Goal: Task Accomplishment & Management: Complete application form

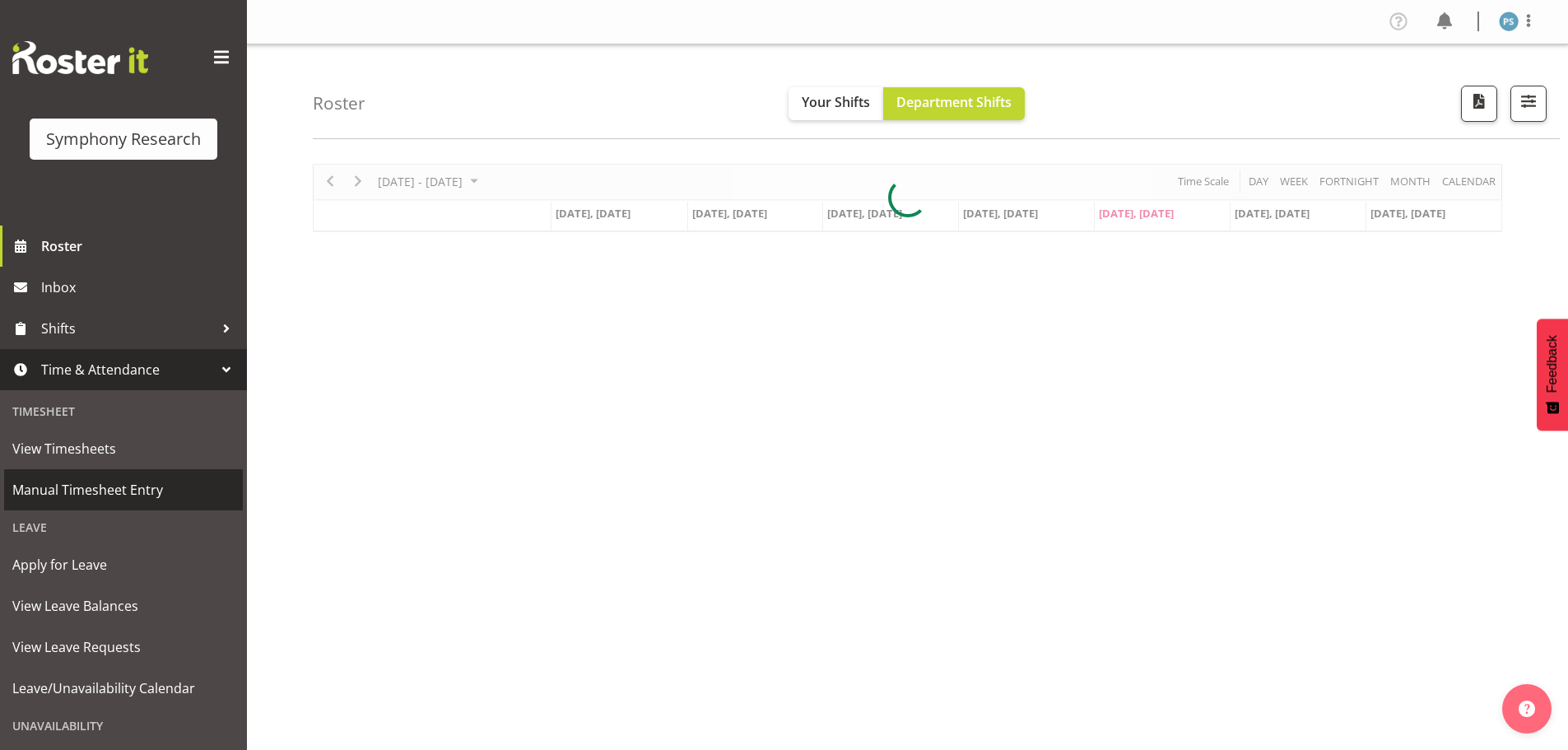
click at [150, 485] on span "Manual Timesheet Entry" at bounding box center [124, 490] width 222 height 25
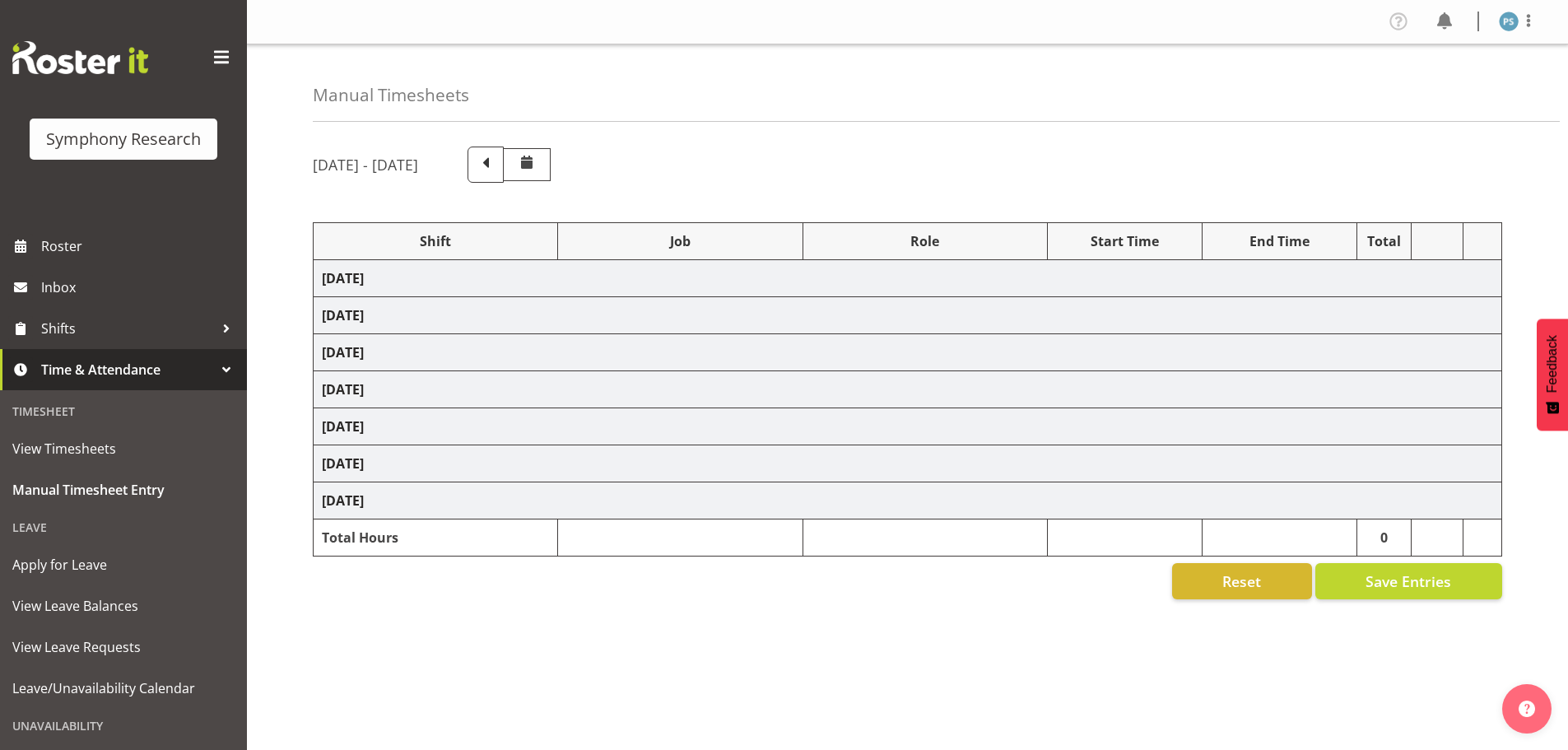
select select "4583"
select select "10527"
select select "4583"
select select "10499"
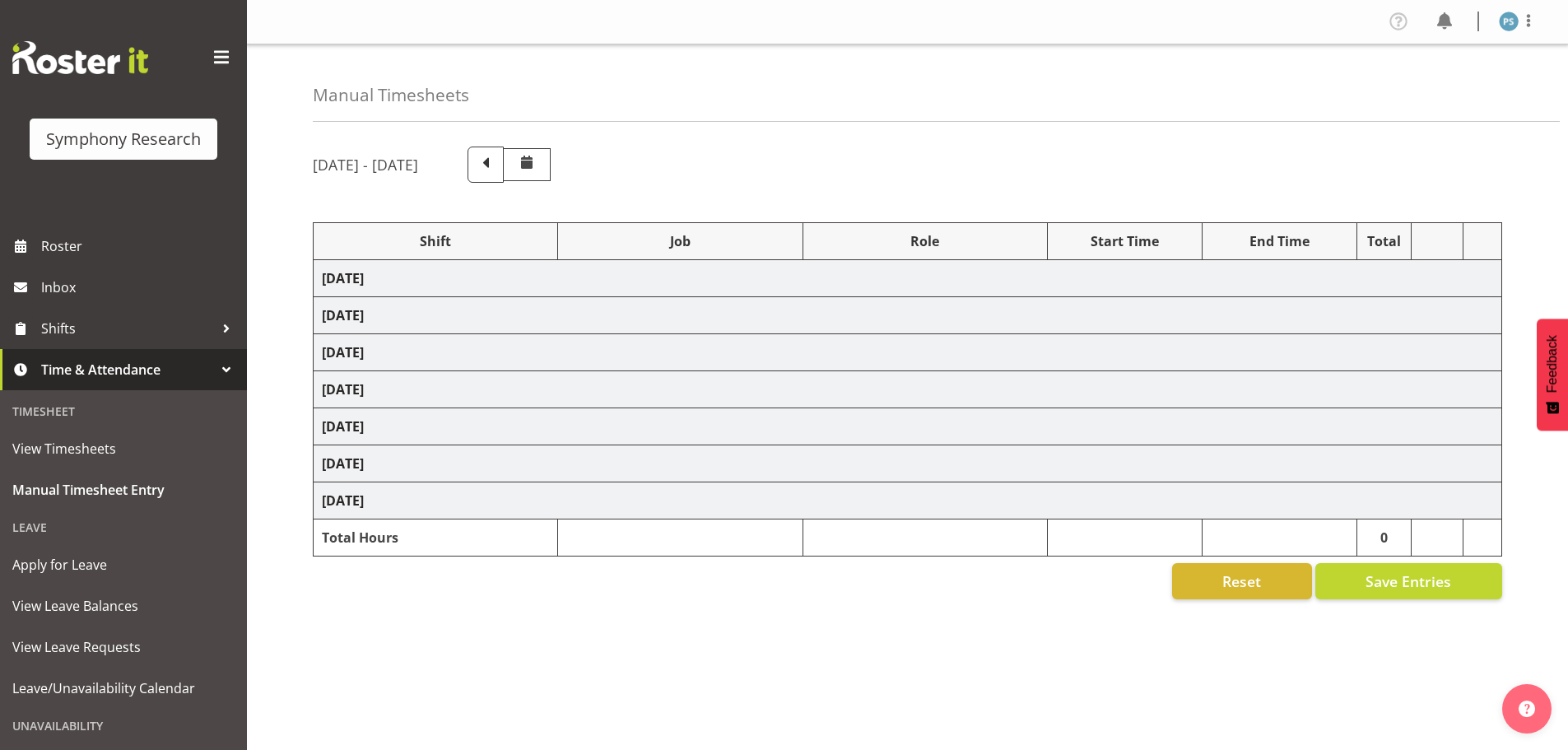
select select "4583"
select select "10527"
select select "4583"
select select "10499"
select select "4583"
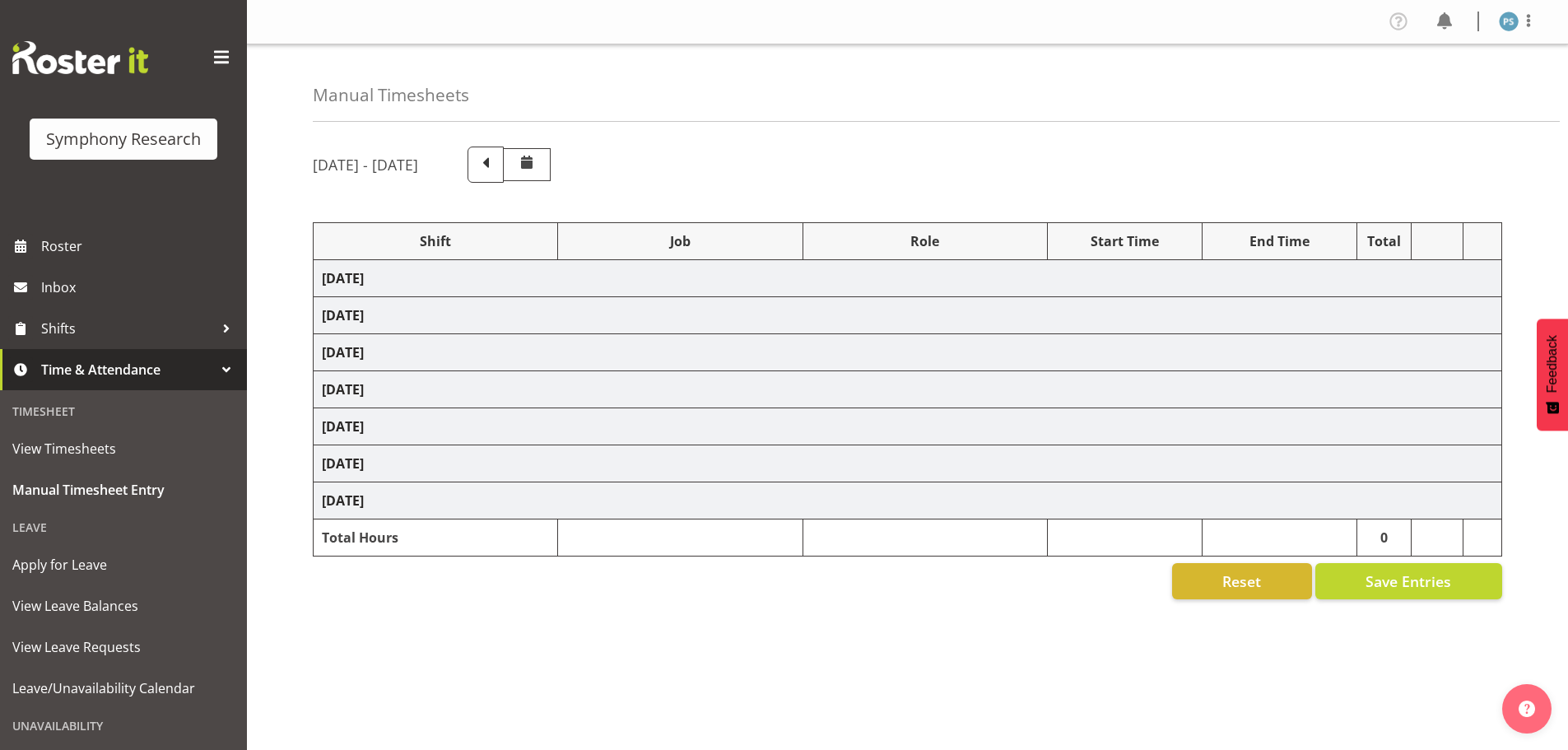
select select "10527"
select select "4583"
select select "10499"
select select "4583"
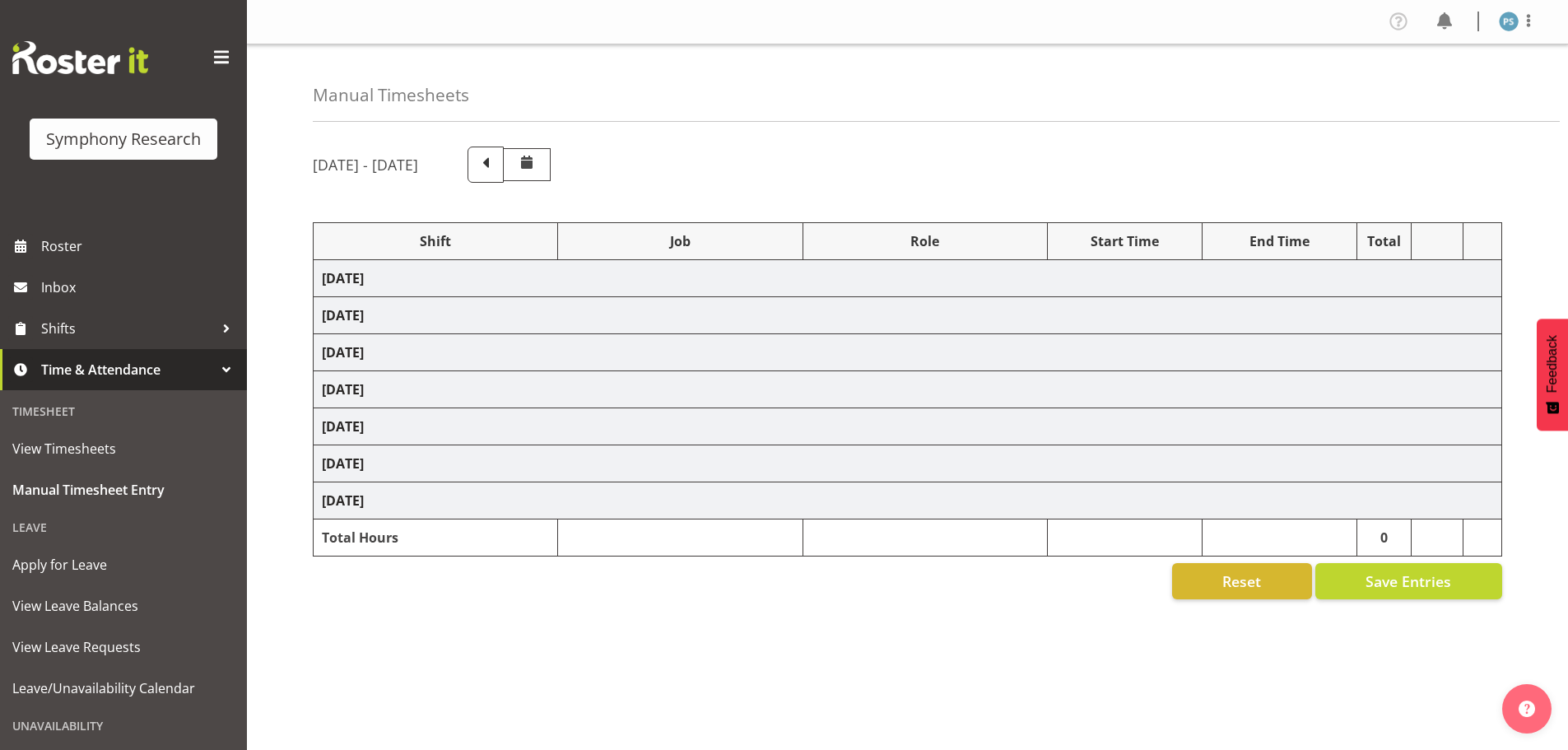
select select "10527"
select select "4583"
select select "10499"
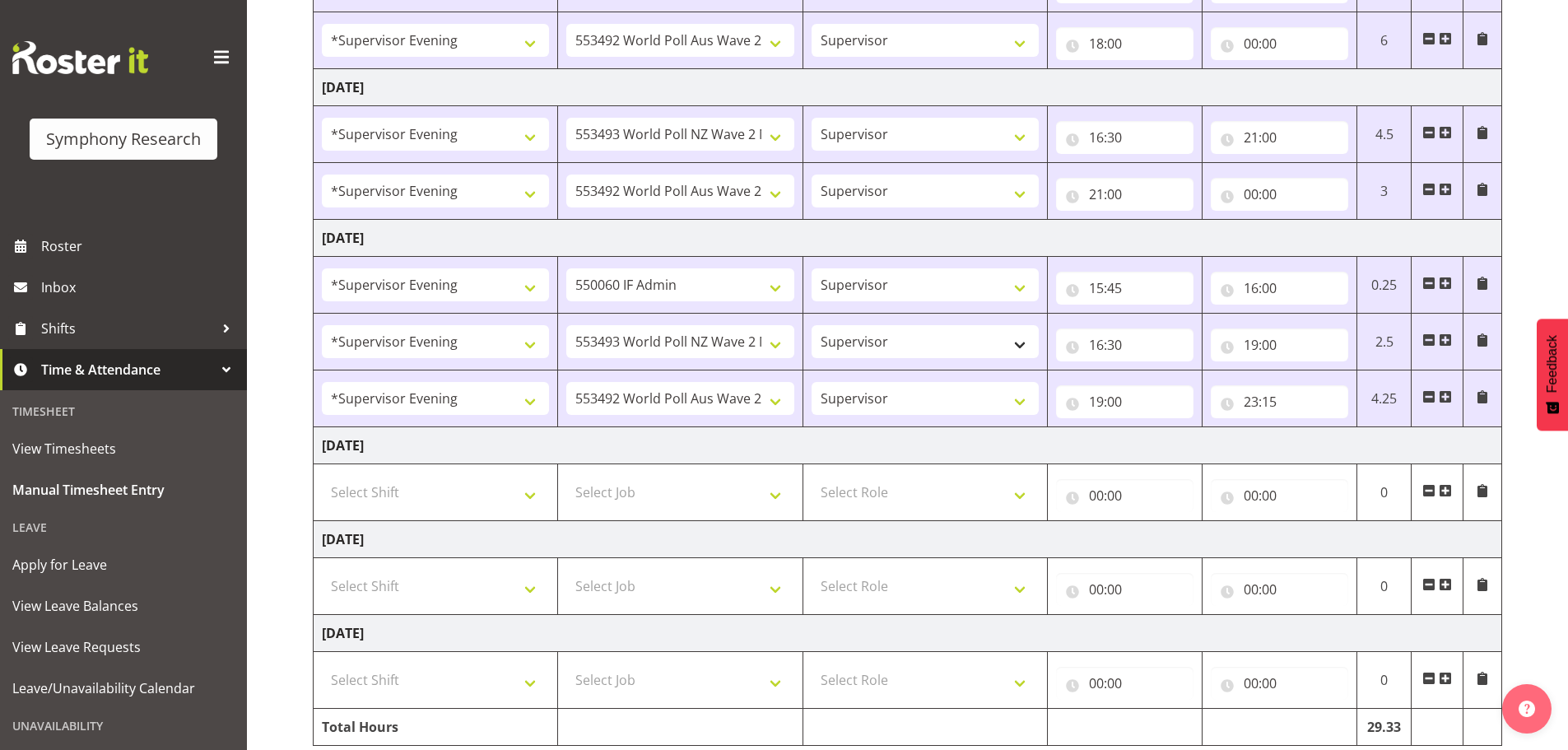
scroll to position [613, 0]
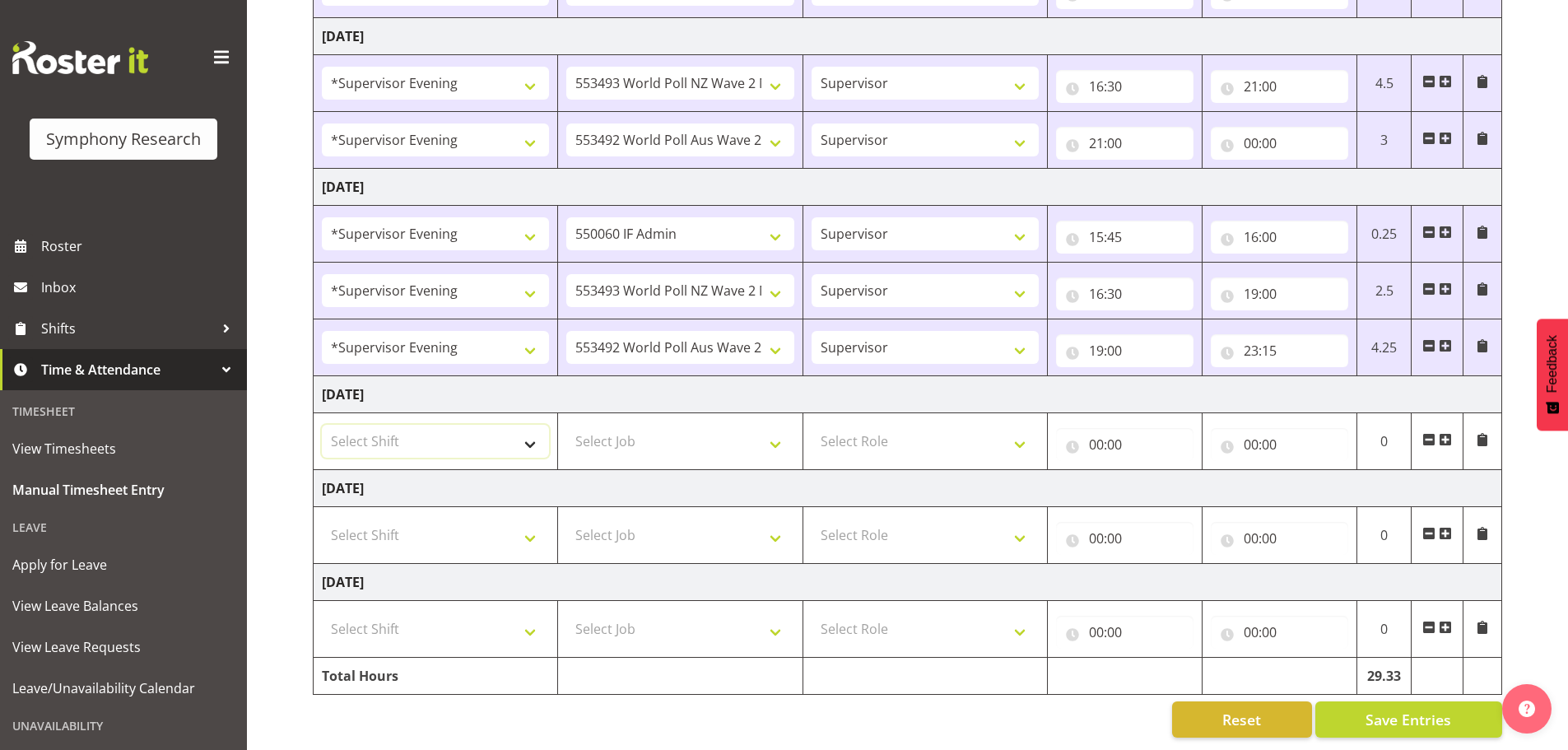
click at [533, 430] on select "Select Shift !!Weekend Residential (Roster IT Shift Label) *Business 9/10am ~ 4…" at bounding box center [435, 441] width 227 height 33
select select "4583"
click at [322, 425] on select "Select Shift !!Weekend Residential (Roster IT Shift Label) *Business 9/10am ~ 4…" at bounding box center [435, 441] width 227 height 33
click at [781, 430] on select "Select Job 550060 IF Admin 553492 World Poll Aus Wave 2 Main 2025 553493 World …" at bounding box center [680, 441] width 227 height 33
select select "10527"
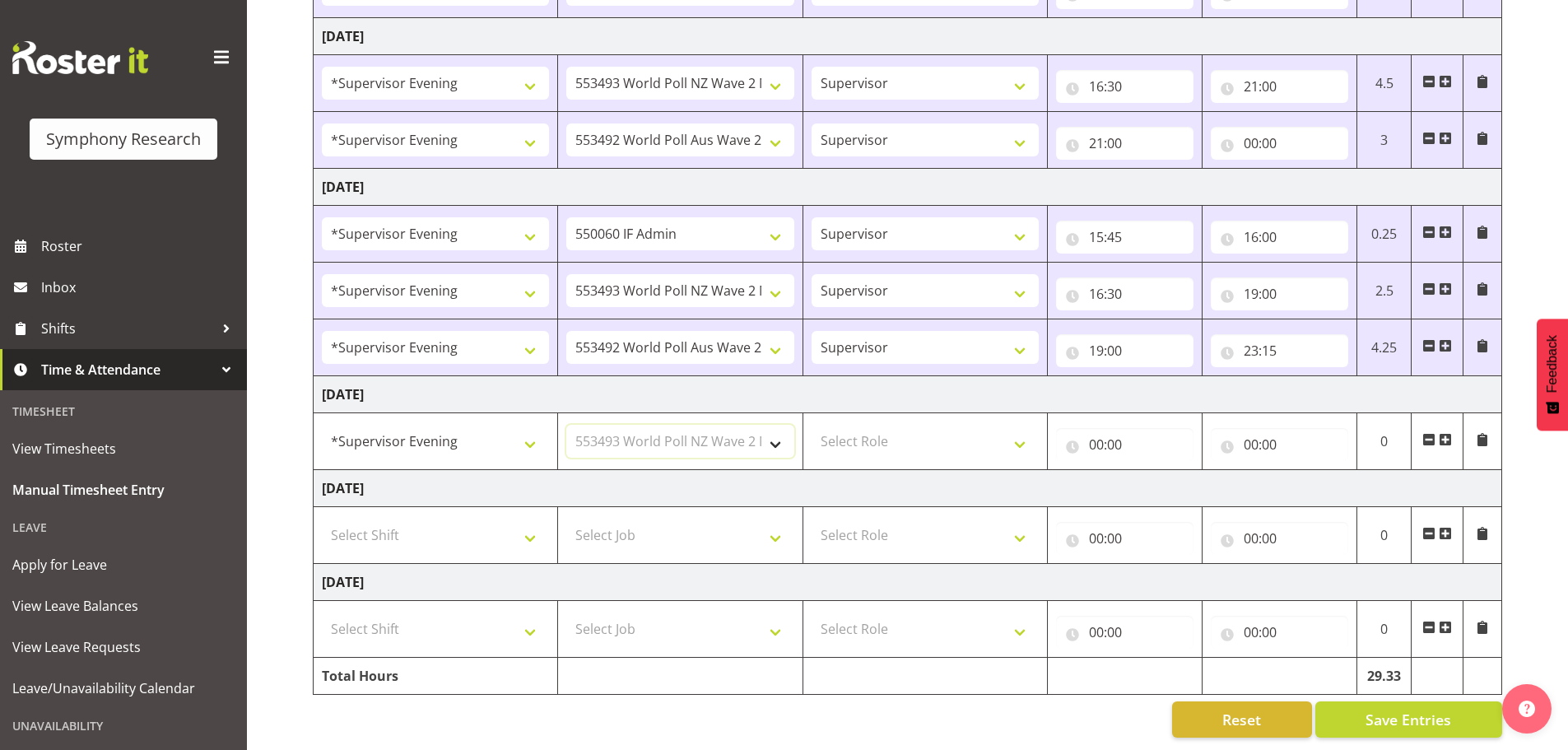
click at [567, 425] on select "Select Job 550060 IF Admin 553492 World Poll Aus Wave 2 Main 2025 553493 World …" at bounding box center [680, 441] width 227 height 33
click at [1015, 439] on select "Select Role Supervisor Briefing Interviewing" at bounding box center [926, 441] width 227 height 33
select select "45"
click at [812, 425] on select "Select Role Supervisor Briefing Interviewing" at bounding box center [926, 441] width 227 height 33
click at [1093, 430] on input "00:00" at bounding box center [1125, 445] width 137 height 33
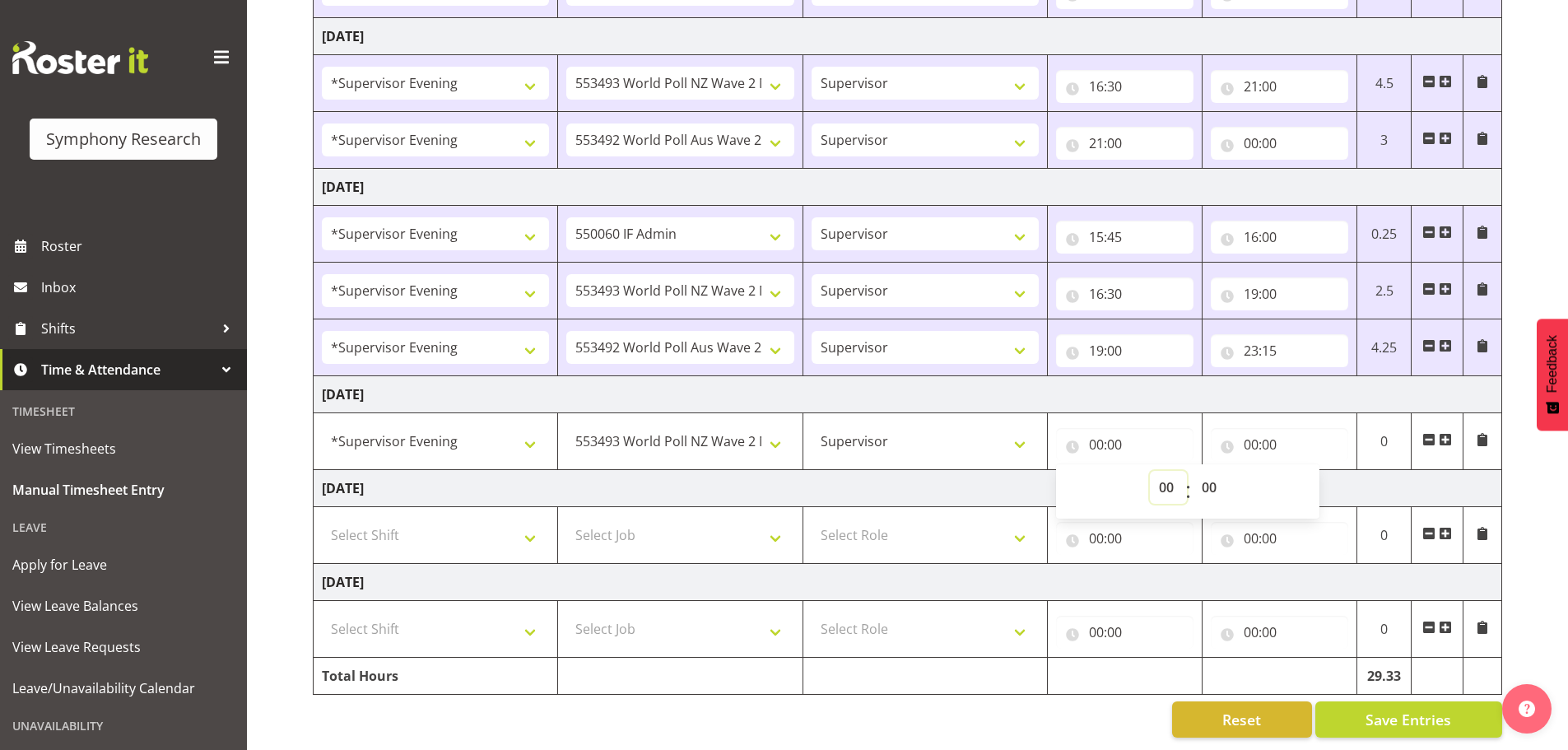
click at [1167, 473] on select "00 01 02 03 04 05 06 07 08 09 10 11 12 13 14 15 16 17 18 19 20 21 22 23" at bounding box center [1169, 487] width 37 height 33
select select "16"
click at [1151, 471] on select "00 01 02 03 04 05 06 07 08 09 10 11 12 13 14 15 16 17 18 19 20 21 22 23" at bounding box center [1169, 487] width 37 height 33
type input "16:00"
click at [1216, 479] on select "00 01 02 03 04 05 06 07 08 09 10 11 12 13 14 15 16 17 18 19 20 21 22 23 24 25 2…" at bounding box center [1212, 487] width 37 height 33
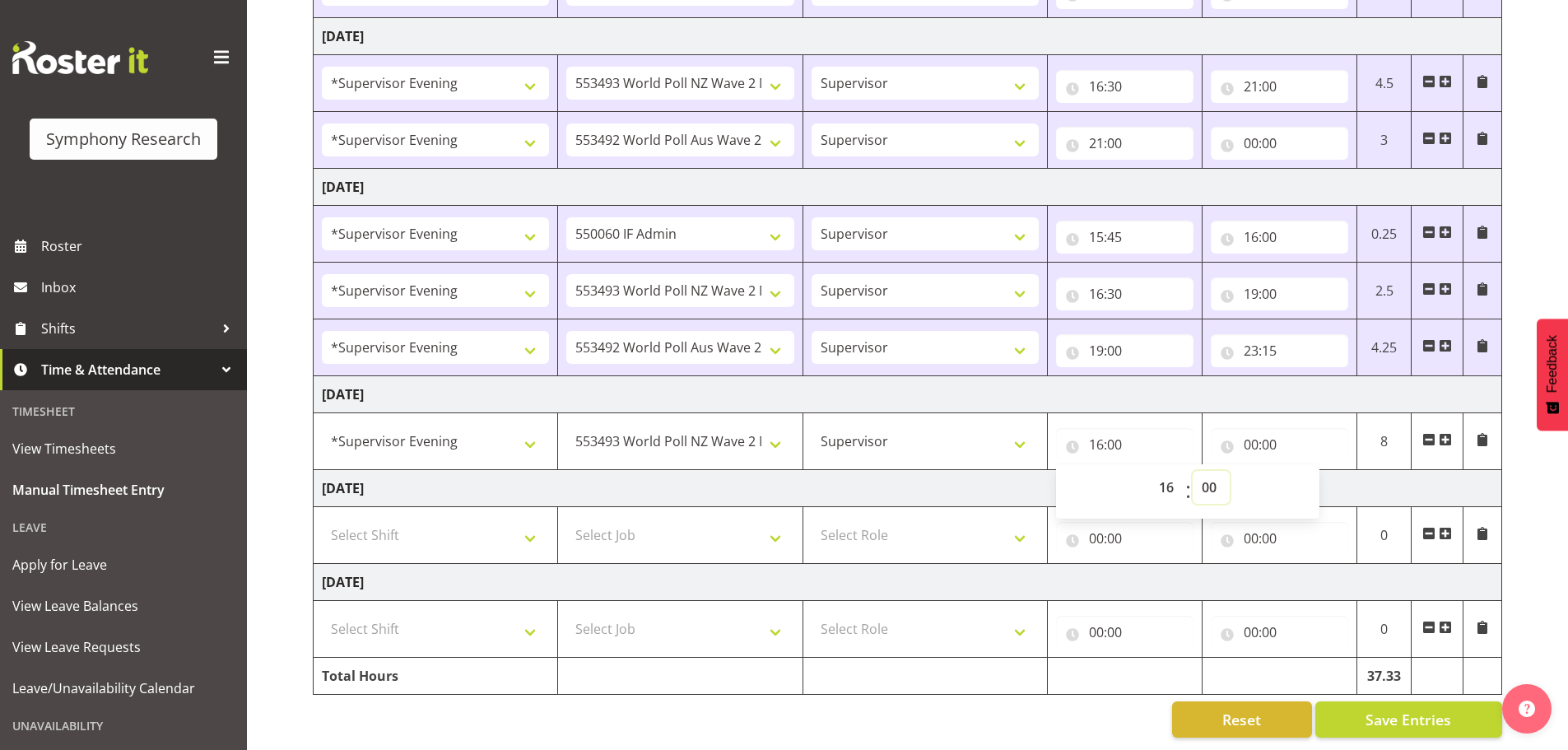
select select "30"
click at [1193, 471] on select "00 01 02 03 04 05 06 07 08 09 10 11 12 13 14 15 16 17 18 19 20 21 22 23 24 25 2…" at bounding box center [1212, 487] width 37 height 33
type input "16:30"
click at [1246, 434] on input "00:00" at bounding box center [1280, 445] width 137 height 33
click at [1317, 471] on select "00 01 02 03 04 05 06 07 08 09 10 11 12 13 14 15 16 17 18 19 20 21 22 23" at bounding box center [1324, 487] width 37 height 33
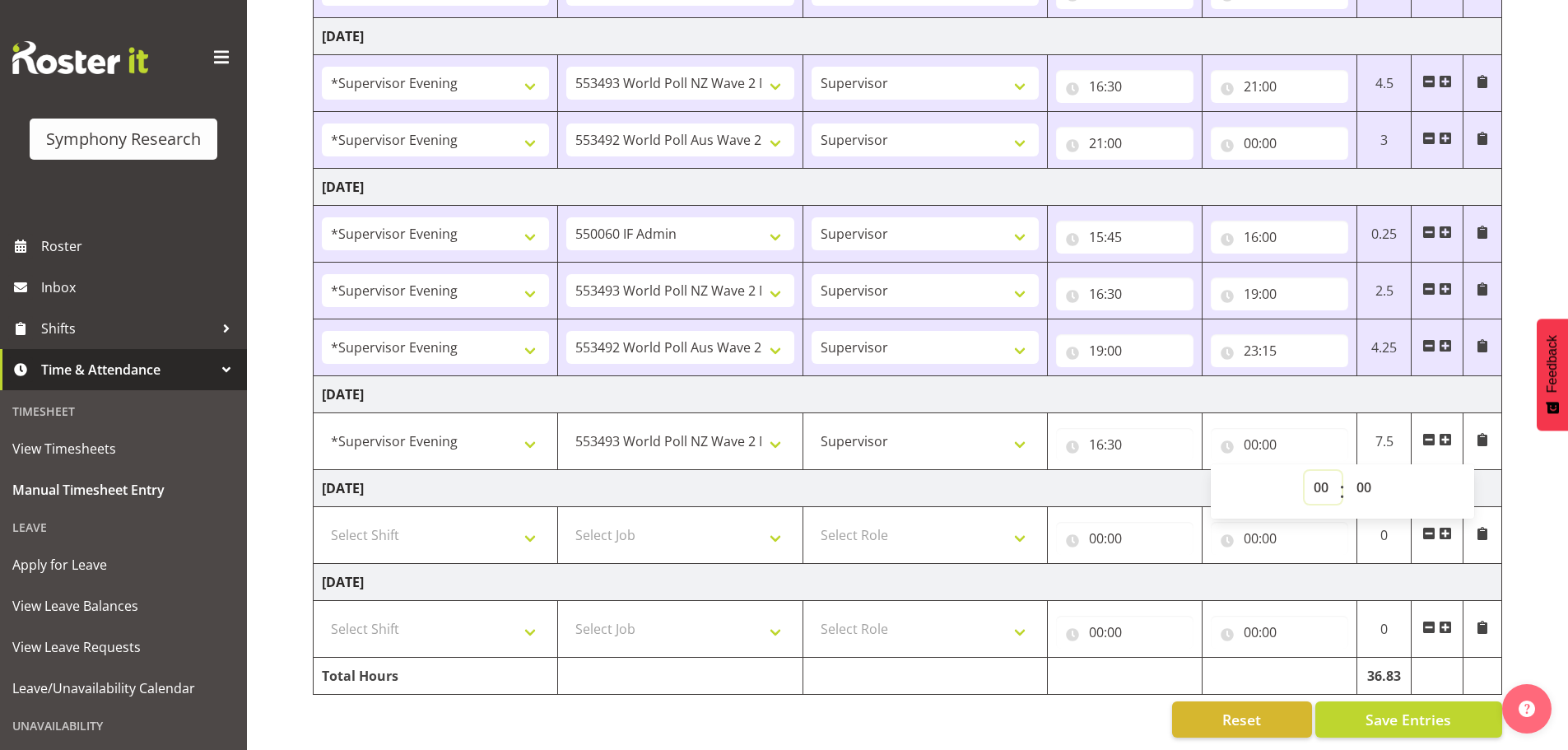
select select "21"
click at [1305, 471] on select "00 01 02 03 04 05 06 07 08 09 10 11 12 13 14 15 16 17 18 19 20 21 22 23" at bounding box center [1324, 487] width 37 height 33
type input "21:00"
click at [1449, 433] on span at bounding box center [1446, 439] width 14 height 14
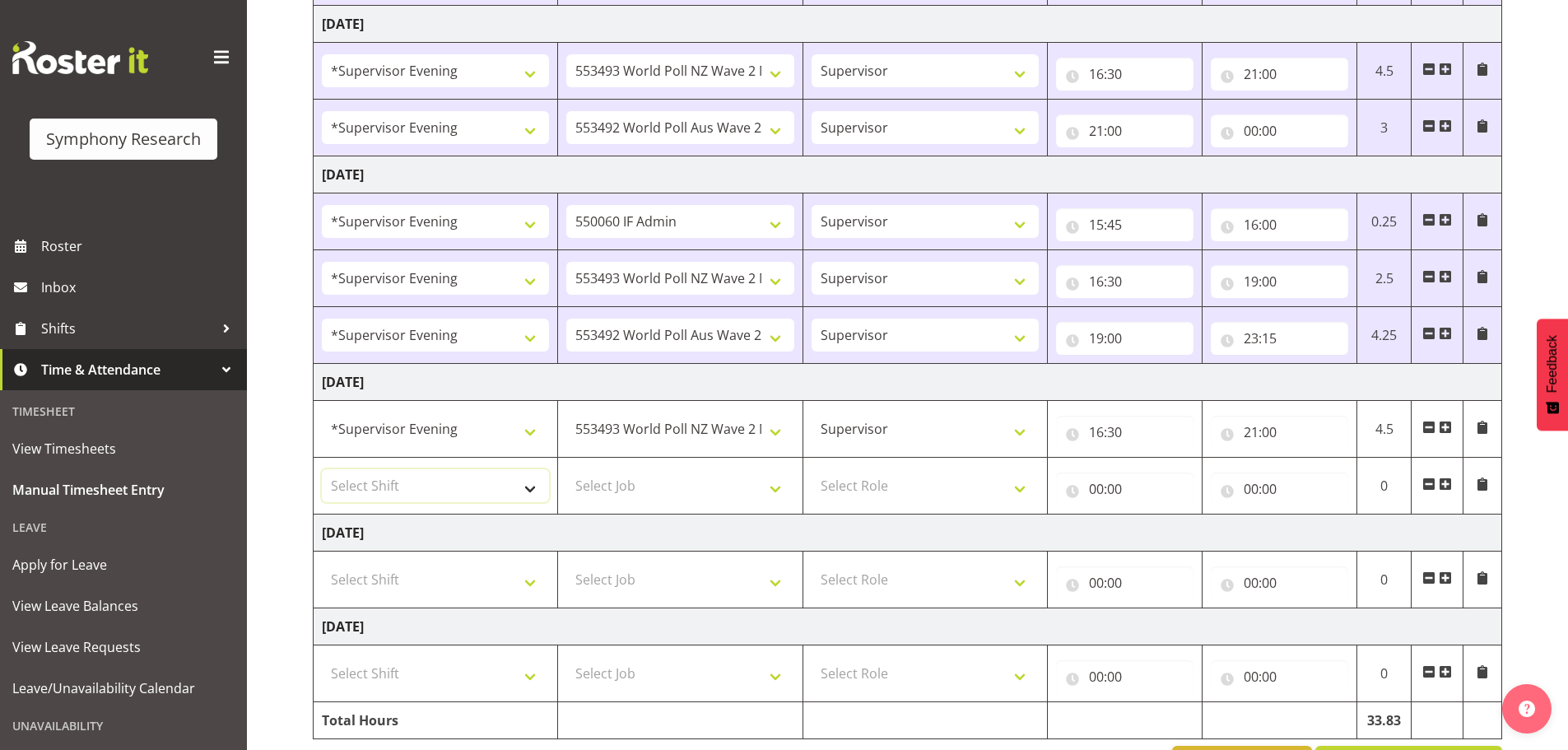
click at [531, 490] on select "Select Shift !!Weekend Residential (Roster IT Shift Label) *Business 9/10am ~ 4…" at bounding box center [435, 485] width 227 height 33
select select "4583"
click at [322, 469] on select "Select Shift !!Weekend Residential (Roster IT Shift Label) *Business 9/10am ~ 4…" at bounding box center [435, 485] width 227 height 33
click at [771, 490] on select "Select Job 550060 IF Admin 553492 World Poll Aus Wave 2 Main 2025 553493 World …" at bounding box center [680, 485] width 227 height 33
select select "10499"
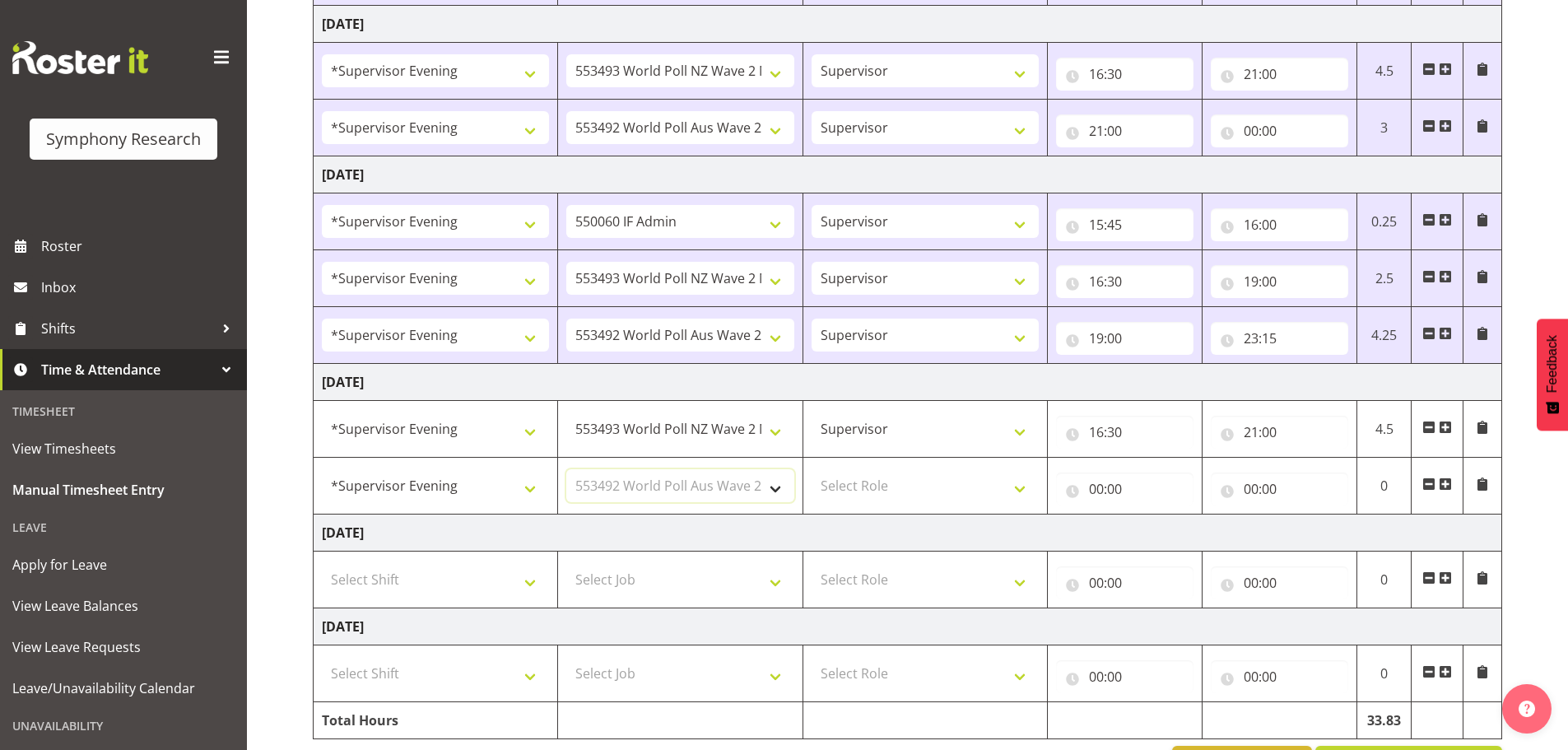
click at [567, 469] on select "Select Job 550060 IF Admin 553492 World Poll Aus Wave 2 Main 2025 553493 World …" at bounding box center [680, 485] width 227 height 33
click at [1024, 490] on select "Select Role Supervisor Briefing Interviewing" at bounding box center [926, 485] width 227 height 33
select select "45"
click at [812, 469] on select "Select Role Supervisor Briefing Interviewing" at bounding box center [926, 485] width 227 height 33
click at [1093, 486] on input "00:00" at bounding box center [1125, 489] width 137 height 33
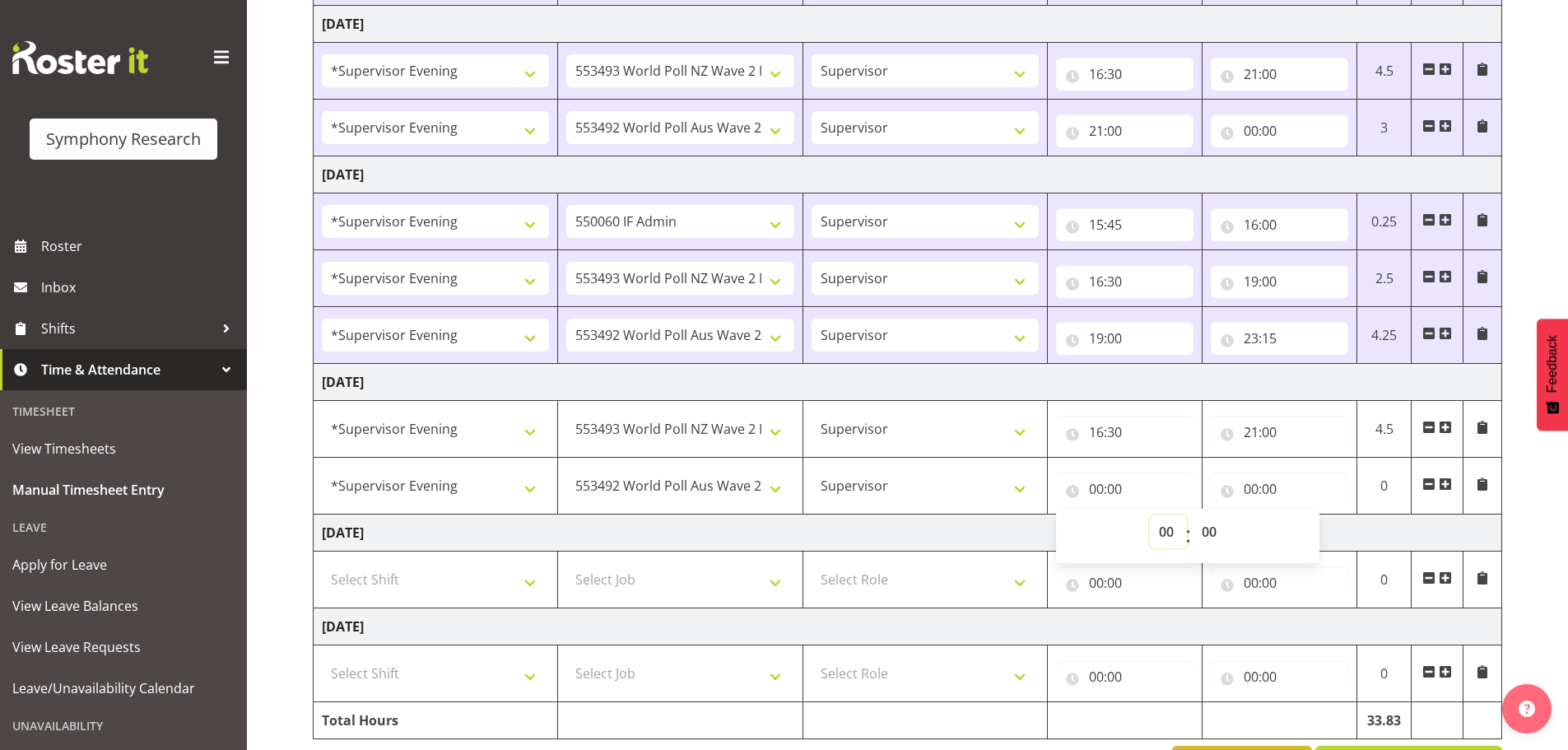
click at [1168, 535] on select "00 01 02 03 04 05 06 07 08 09 10 11 12 13 14 15 16 17 18 19 20 21 22 23" at bounding box center [1169, 531] width 37 height 33
select select "21"
click at [1151, 515] on select "00 01 02 03 04 05 06 07 08 09 10 11 12 13 14 15 16 17 18 19 20 21 22 23" at bounding box center [1169, 531] width 37 height 33
type input "21:00"
click at [1245, 487] on input "00:00" at bounding box center [1280, 489] width 137 height 33
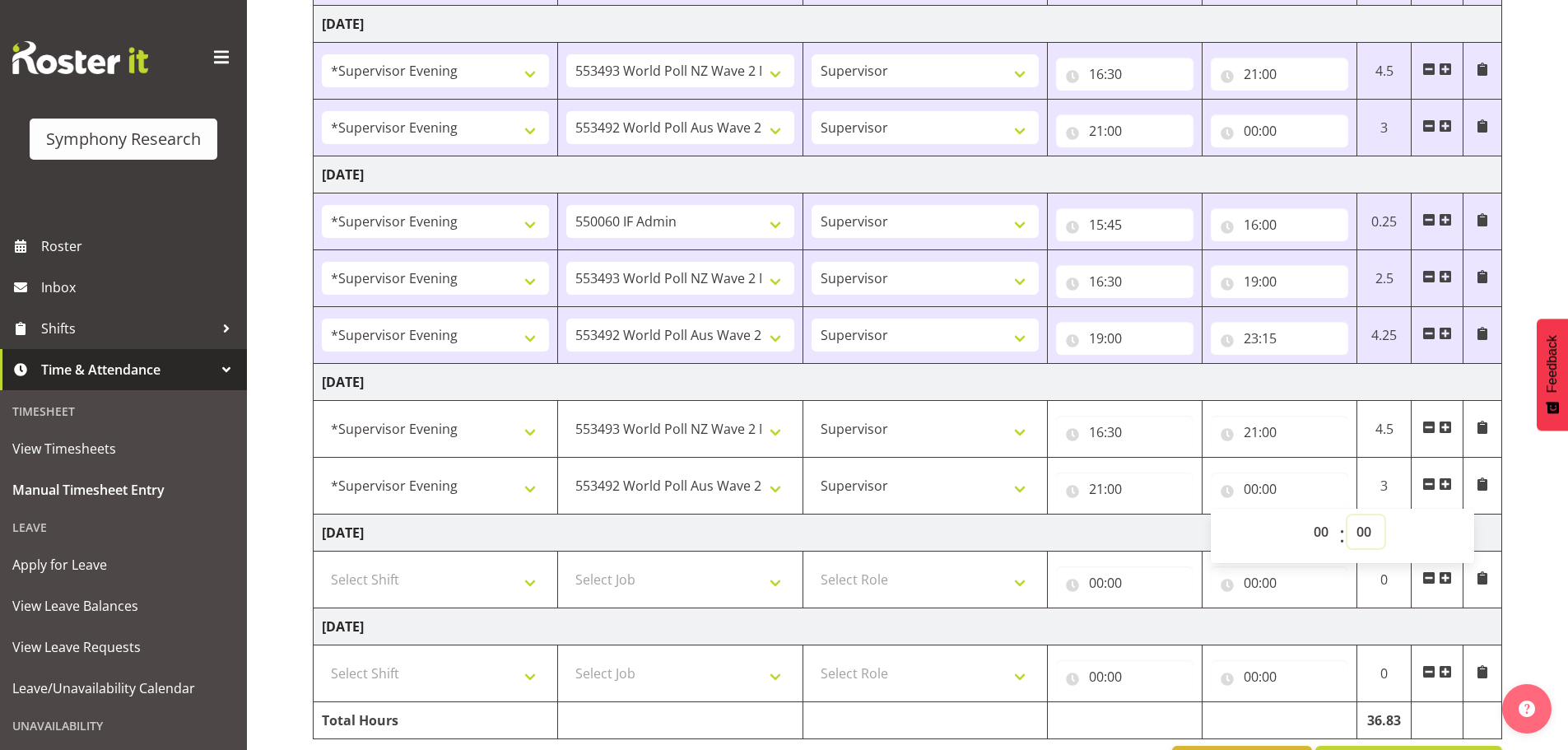
click at [1369, 529] on select "00 01 02 03 04 05 06 07 08 09 10 11 12 13 14 15 16 17 18 19 20 21 22 23 24 25 2…" at bounding box center [1366, 531] width 37 height 33
click at [1324, 445] on input "21:00" at bounding box center [1280, 432] width 137 height 33
click at [1414, 540] on td "[DATE]" at bounding box center [908, 533] width 1189 height 37
click at [1252, 495] on input "00:00" at bounding box center [1280, 489] width 137 height 33
click at [1324, 539] on select "00 01 02 03 04 05 06 07 08 09 10 11 12 13 14 15 16 17 18 19 20 21 22 23" at bounding box center [1324, 531] width 37 height 33
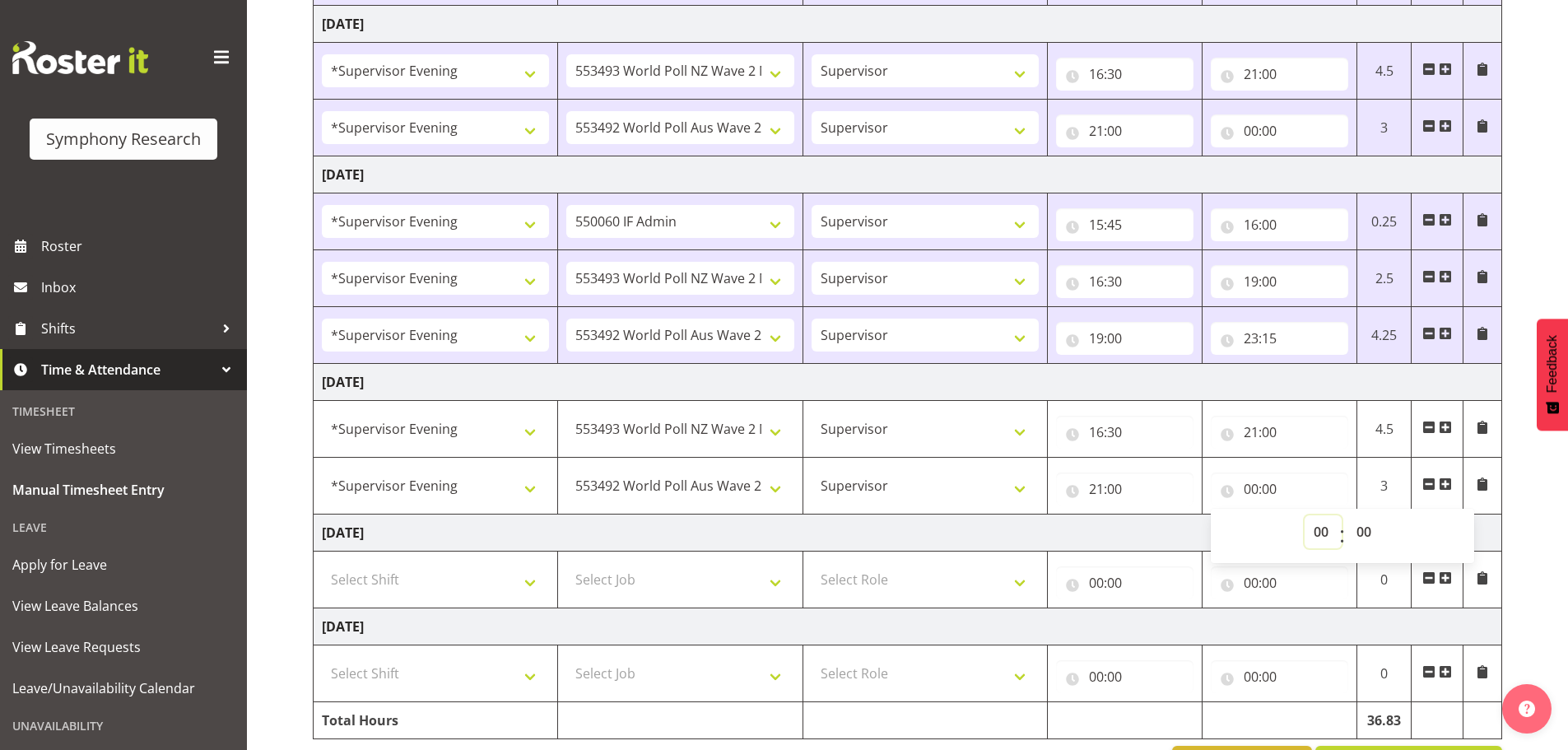
select select "23"
click at [1305, 515] on select "00 01 02 03 04 05 06 07 08 09 10 11 12 13 14 15 16 17 18 19 20 21 22 23" at bounding box center [1324, 531] width 37 height 33
type input "23:00"
click at [1358, 529] on select "00 01 02 03 04 05 06 07 08 09 10 11 12 13 14 15 16 17 18 19 20 21 22 23 24 25 2…" at bounding box center [1366, 531] width 37 height 33
select select "15"
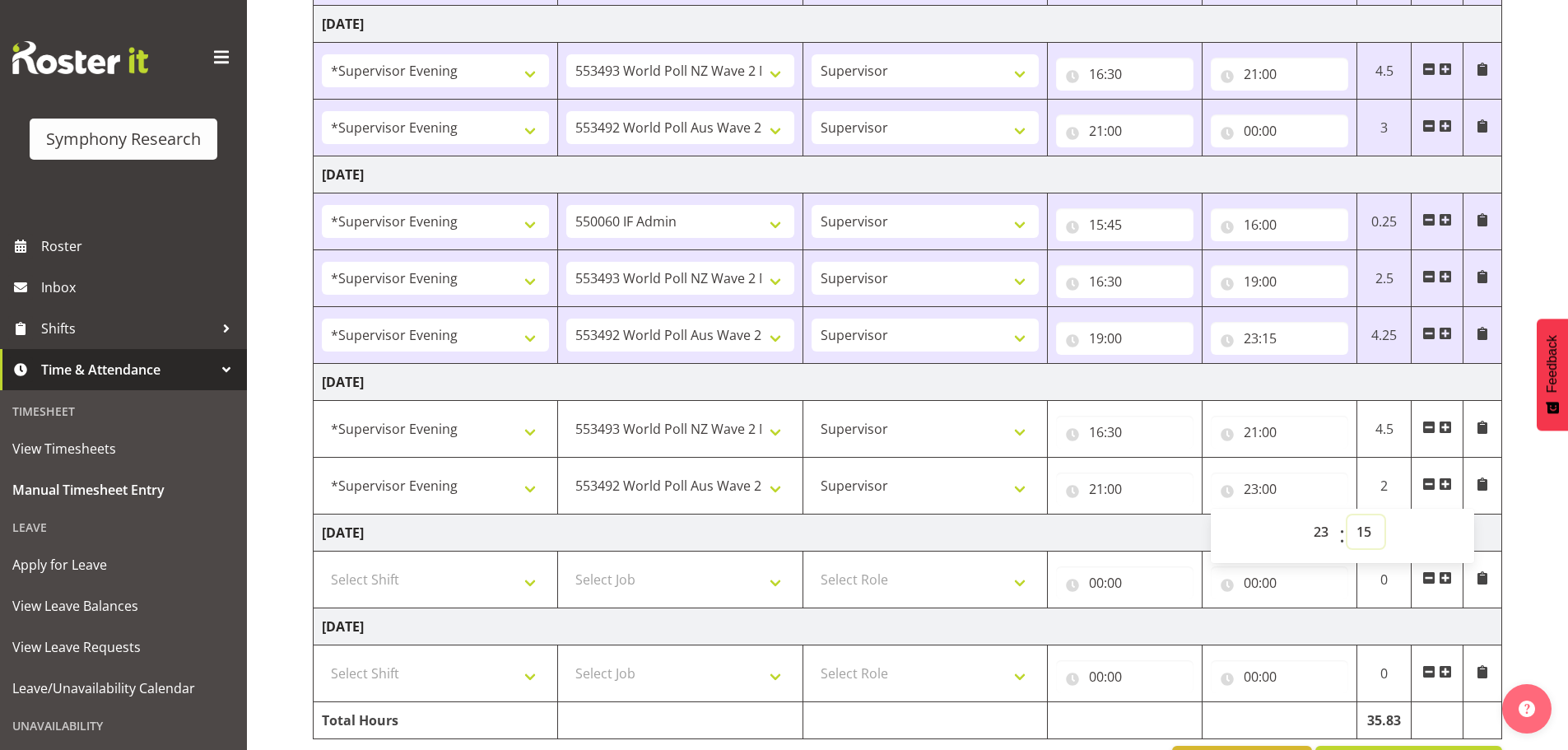
click at [1347, 515] on select "00 01 02 03 04 05 06 07 08 09 10 11 12 13 14 15 16 17 18 19 20 21 22 23 24 25 2…" at bounding box center [1366, 531] width 37 height 33
type input "23:15"
click at [1495, 535] on td "[DATE]" at bounding box center [908, 533] width 1189 height 37
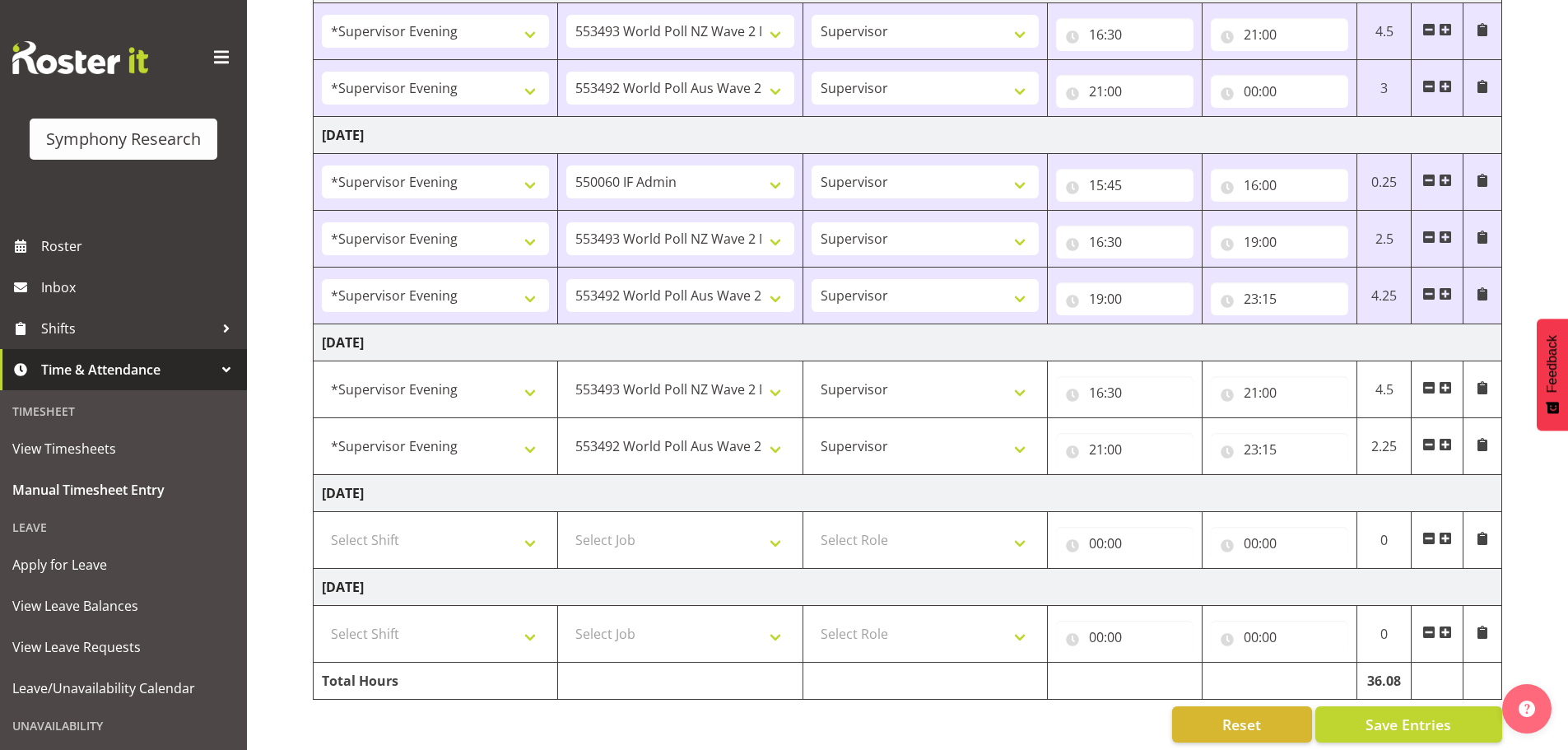
scroll to position [669, 0]
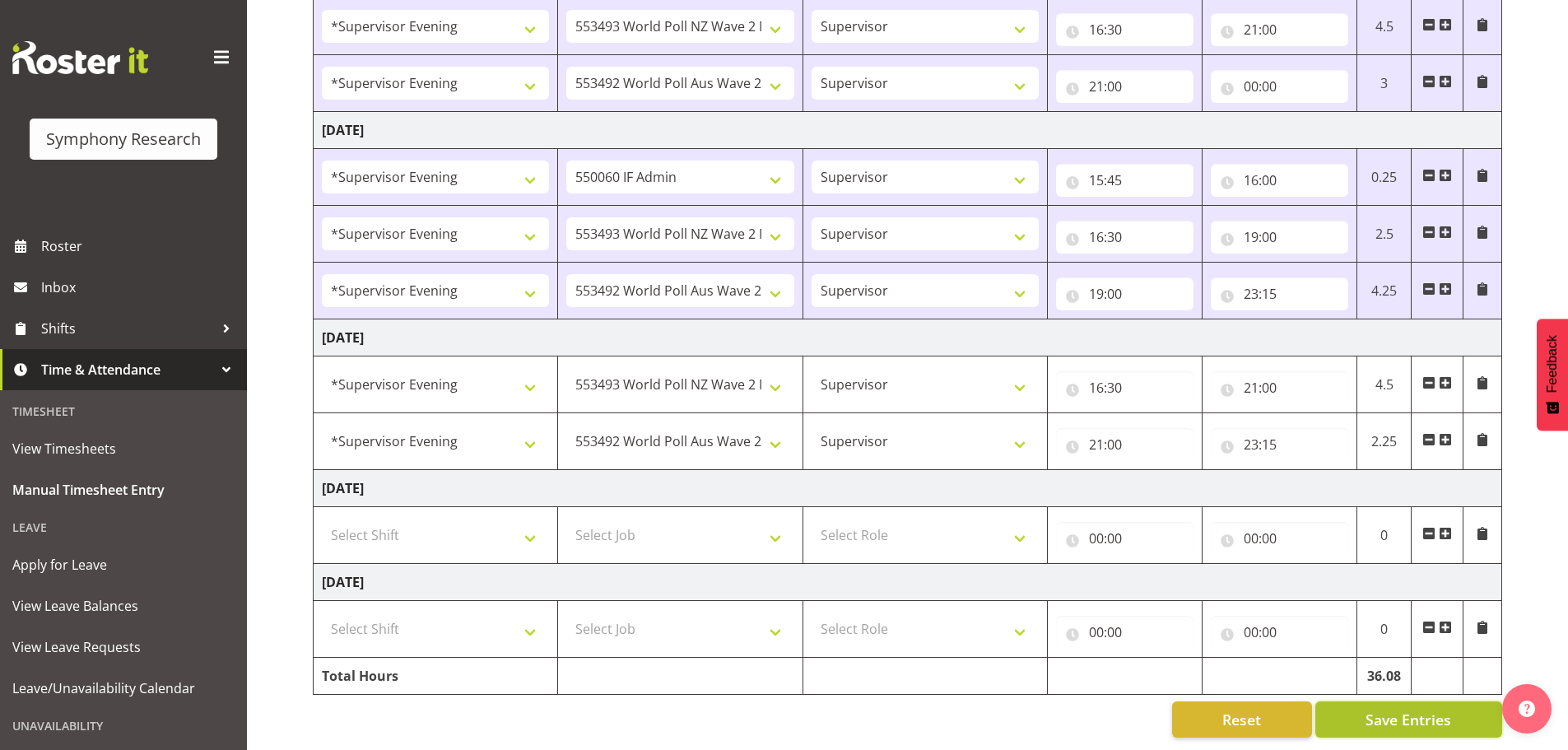
click at [1408, 708] on span "Save Entries" at bounding box center [1408, 719] width 86 height 21
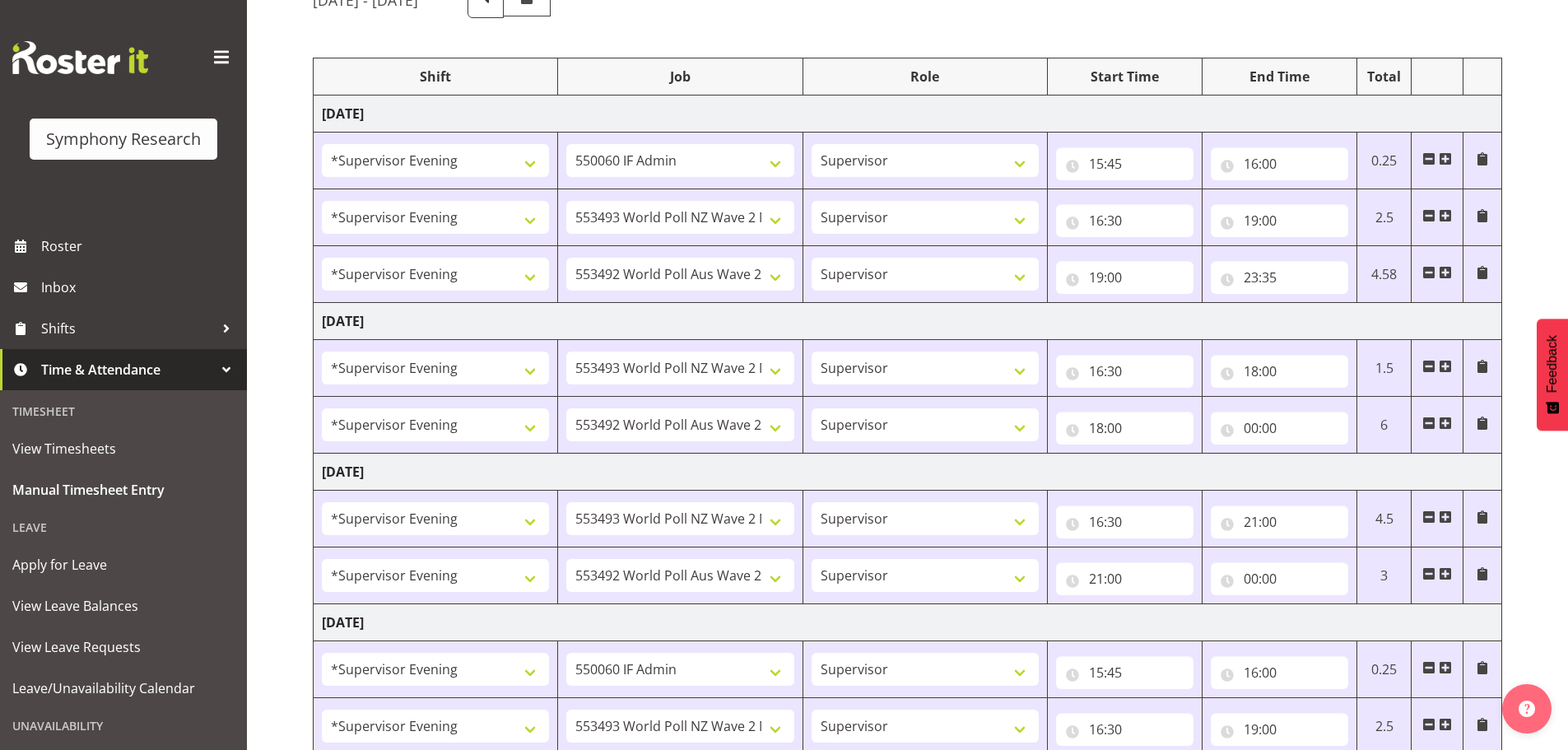
scroll to position [0, 0]
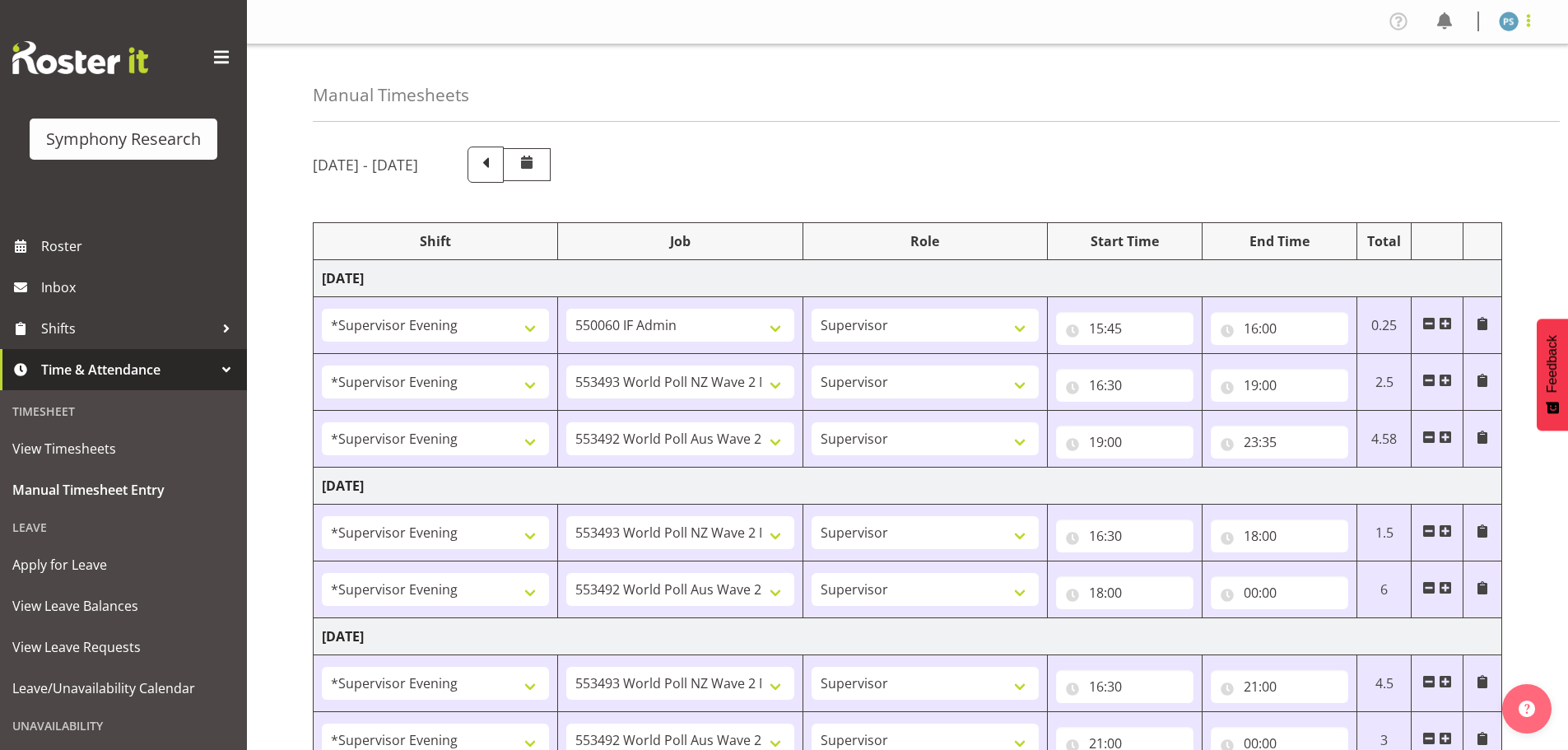
click at [1532, 14] on span at bounding box center [1528, 20] width 20 height 20
click at [1463, 83] on link "Log Out" at bounding box center [1459, 86] width 158 height 30
